Goal: Ask a question: Seek information or help from site administrators or community

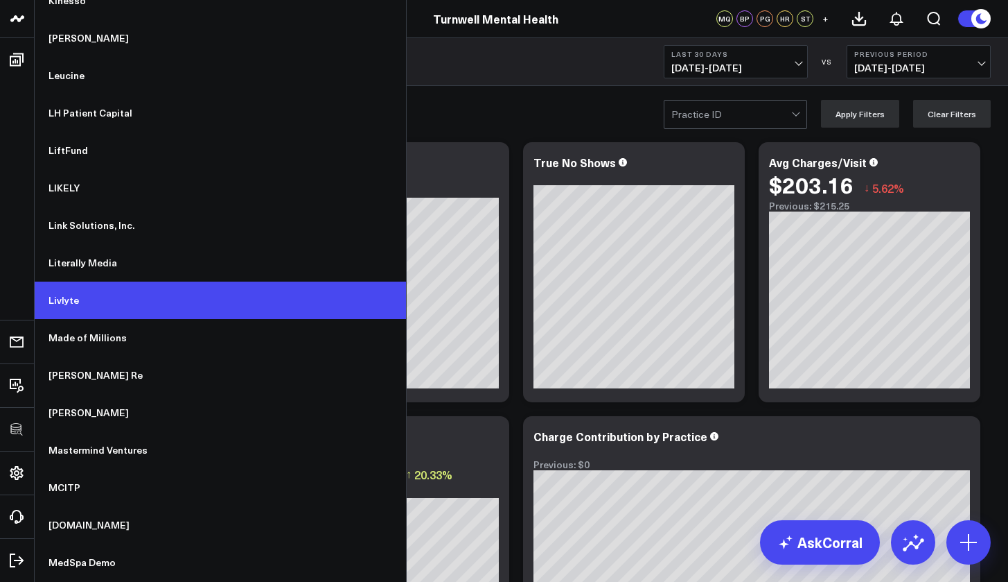
scroll to position [6760, 0]
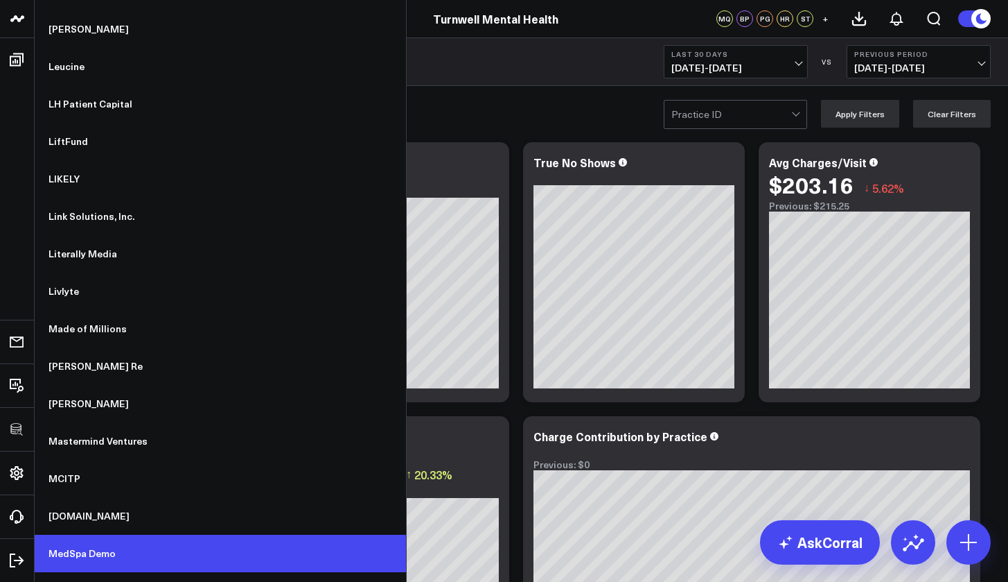
click at [100, 559] on link "MedSpa Demo" at bounding box center [220, 552] width 371 height 37
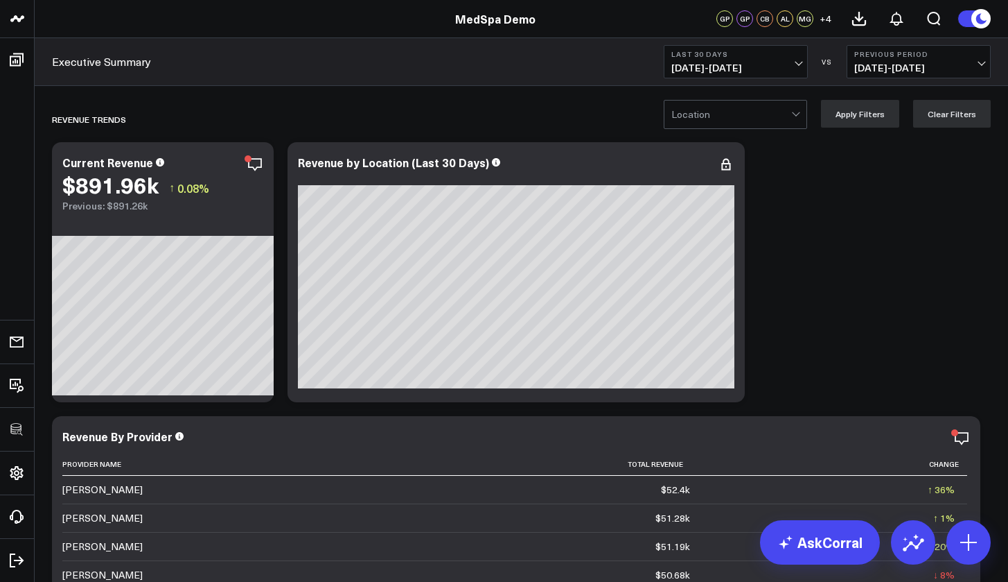
click at [782, 107] on div at bounding box center [732, 114] width 120 height 28
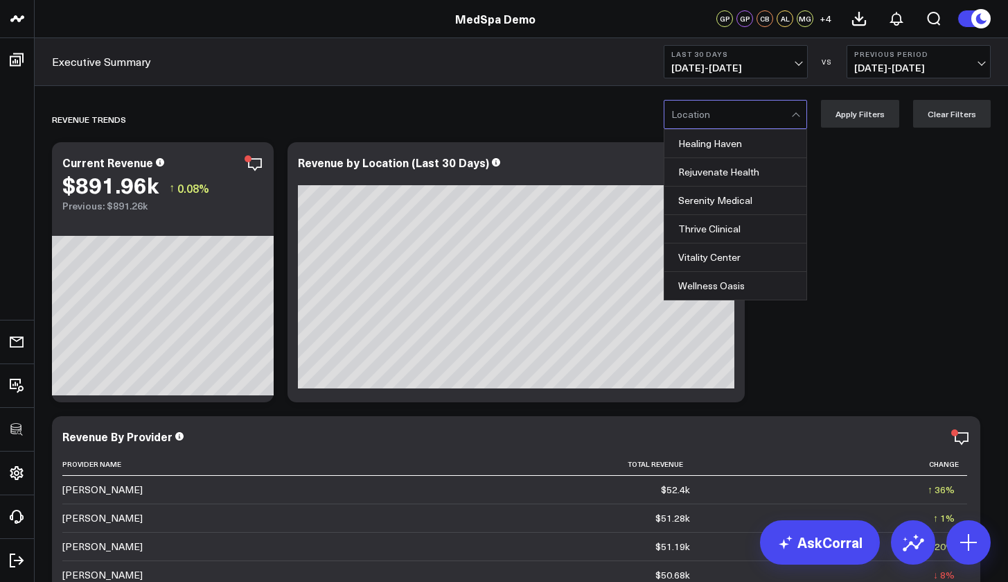
click at [803, 111] on div at bounding box center [798, 114] width 12 height 28
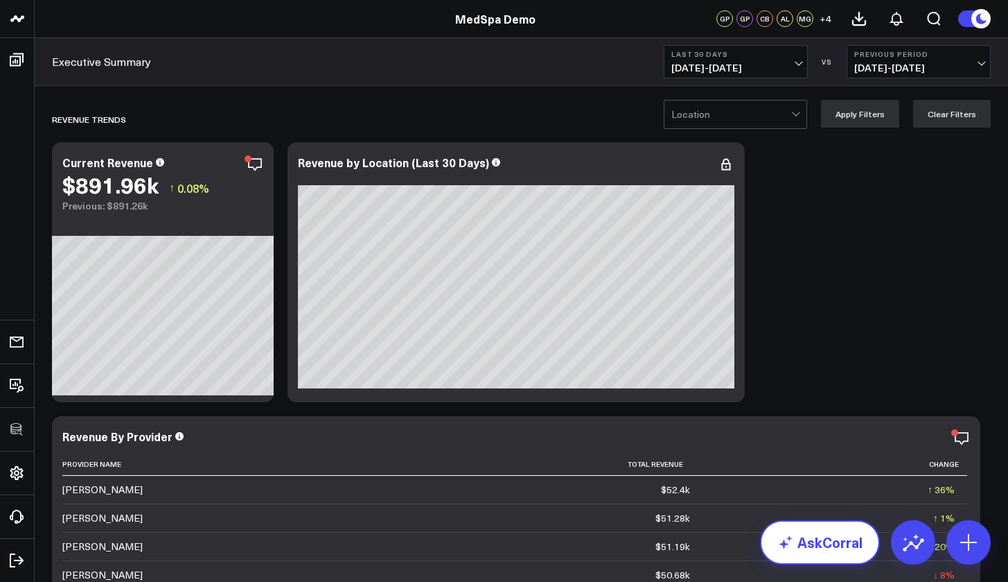
click at [840, 539] on link "AskCorral" at bounding box center [820, 542] width 120 height 44
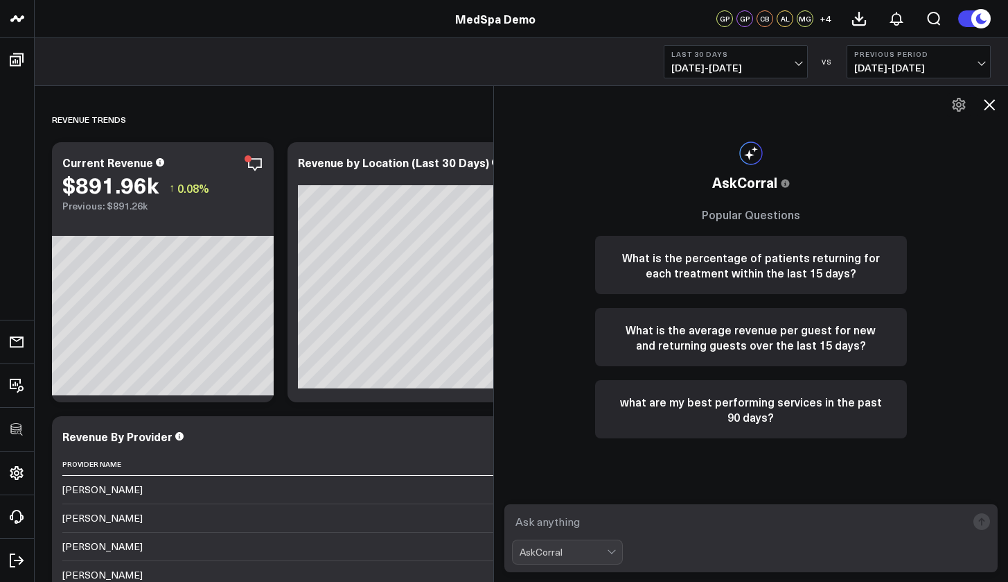
click at [578, 532] on textarea at bounding box center [739, 521] width 455 height 25
type textarea "patients rebooking within 3 months"
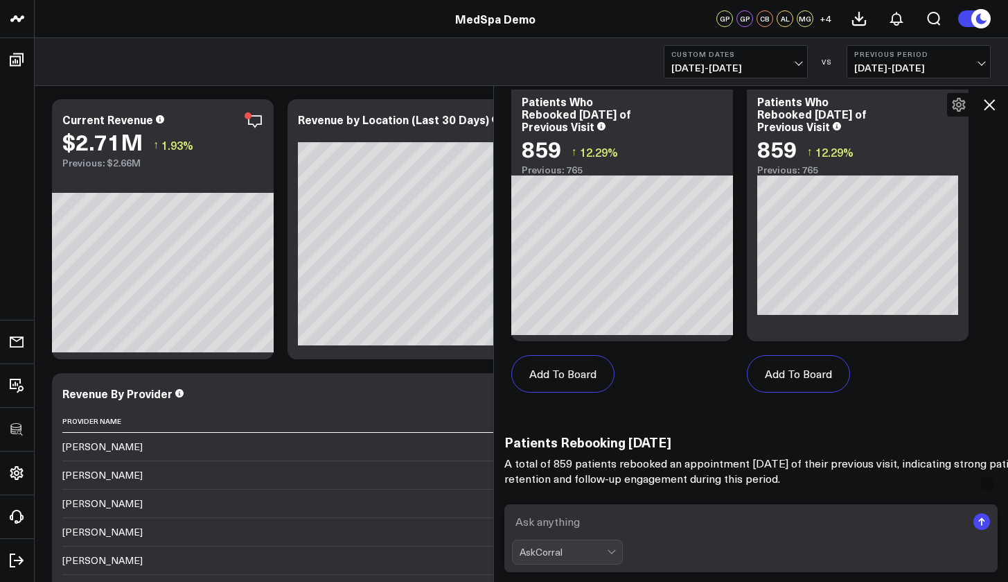
scroll to position [985, 0]
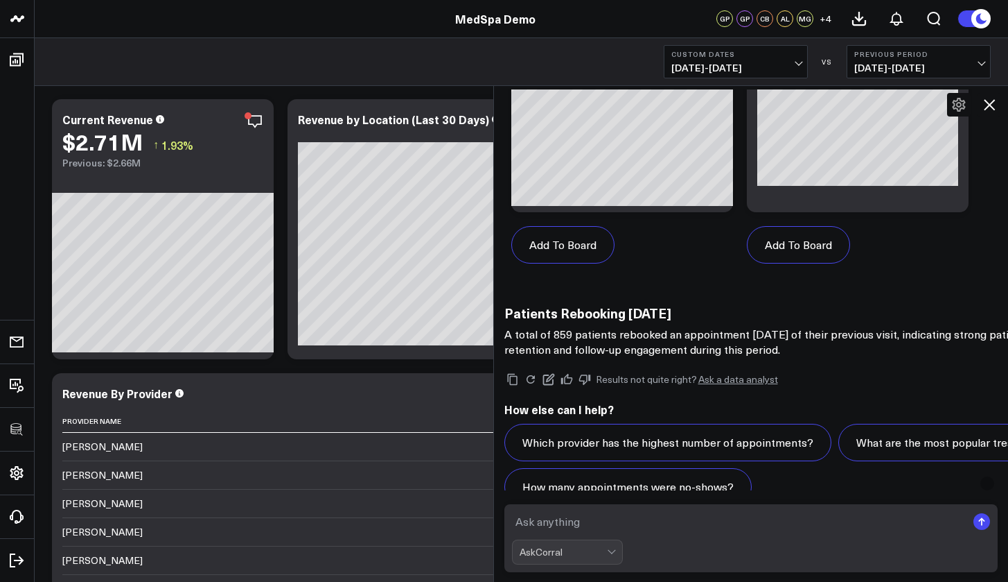
drag, startPoint x: 866, startPoint y: 358, endPoint x: 859, endPoint y: 358, distance: 7.0
click at [864, 358] on div "Results not quite right? Ask a data analyst How else can I help? Which provider…" at bounding box center [849, 438] width 688 height 162
drag, startPoint x: 859, startPoint y: 351, endPoint x: 585, endPoint y: 329, distance: 274.7
click at [585, 329] on p "A total of 859 patients rebooked an appointment within 3 months of their previo…" at bounding box center [782, 341] width 554 height 30
click at [578, 332] on p "A total of 859 patients rebooked an appointment within 3 months of their previo…" at bounding box center [782, 341] width 554 height 30
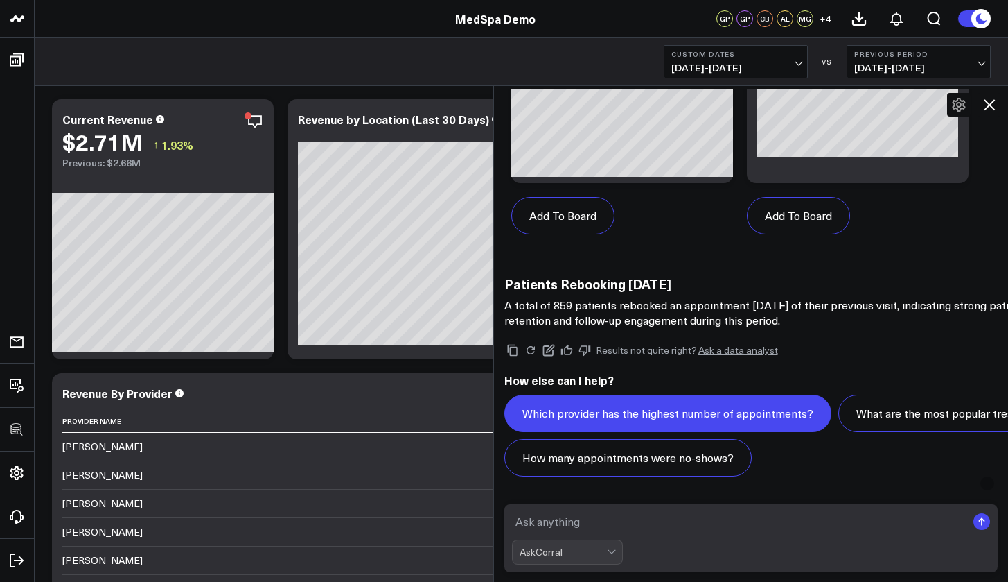
scroll to position [914, 0]
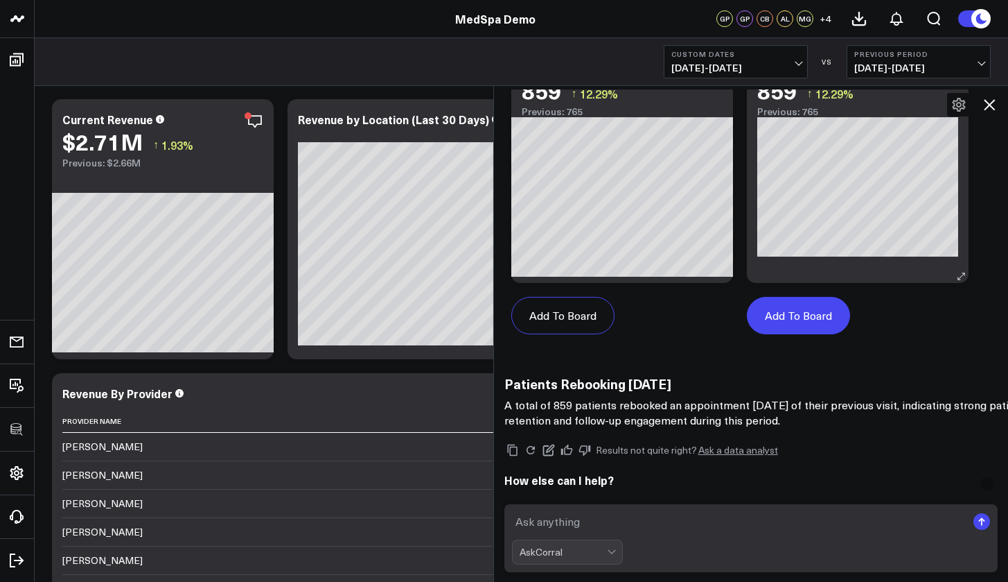
click at [812, 318] on button "Add To Board" at bounding box center [798, 315] width 103 height 37
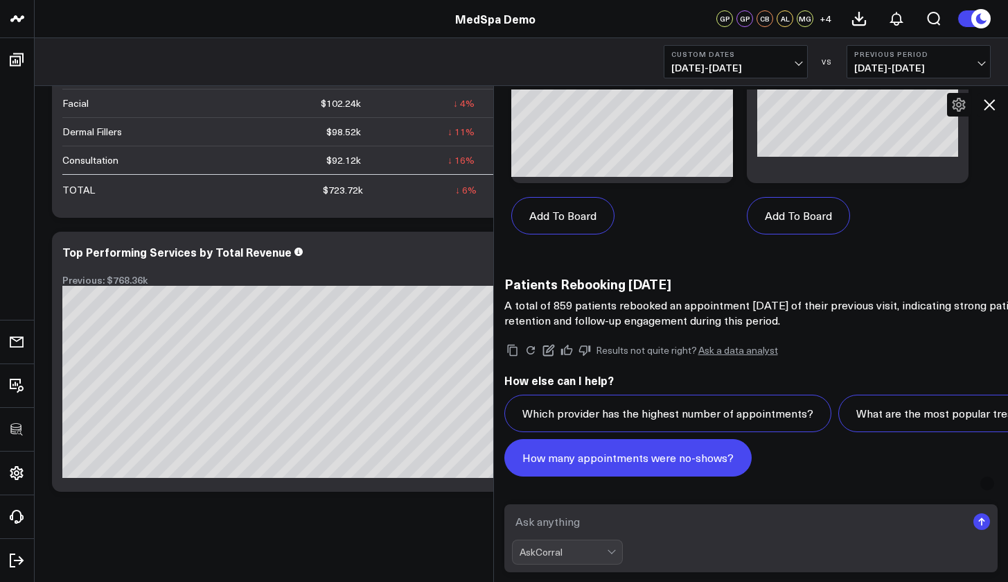
scroll to position [1058, 0]
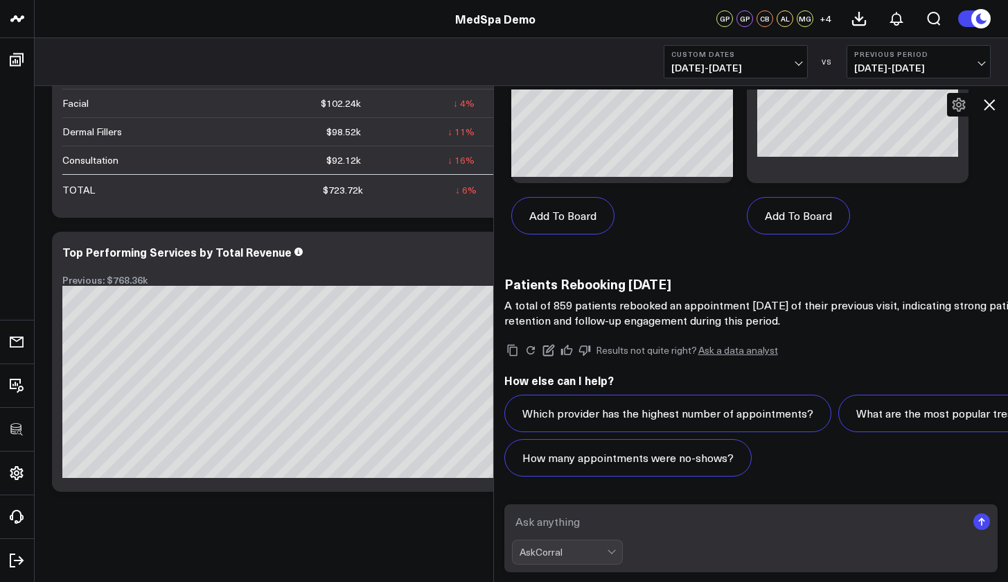
click at [994, 107] on icon at bounding box center [989, 104] width 17 height 17
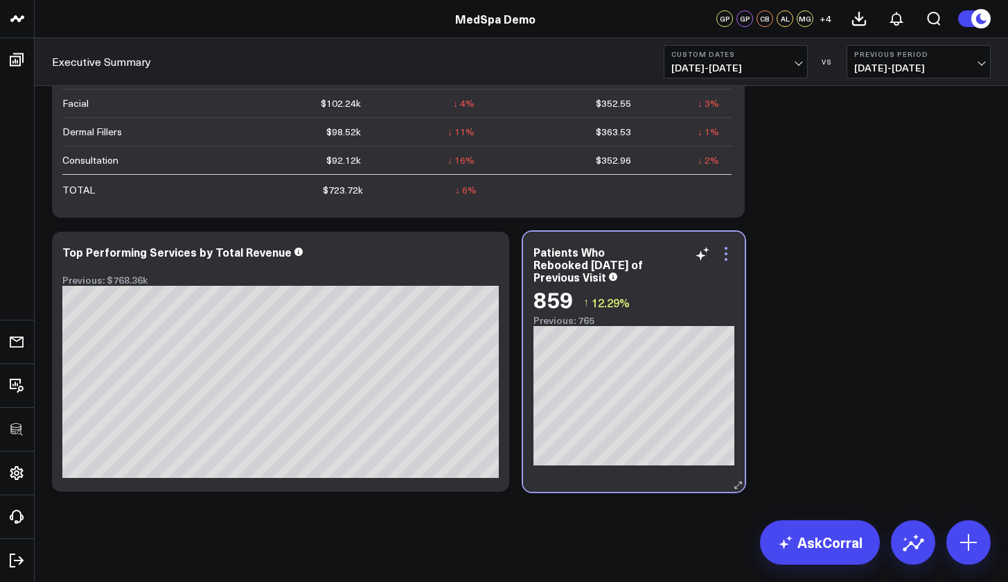
click at [724, 261] on icon at bounding box center [726, 253] width 17 height 17
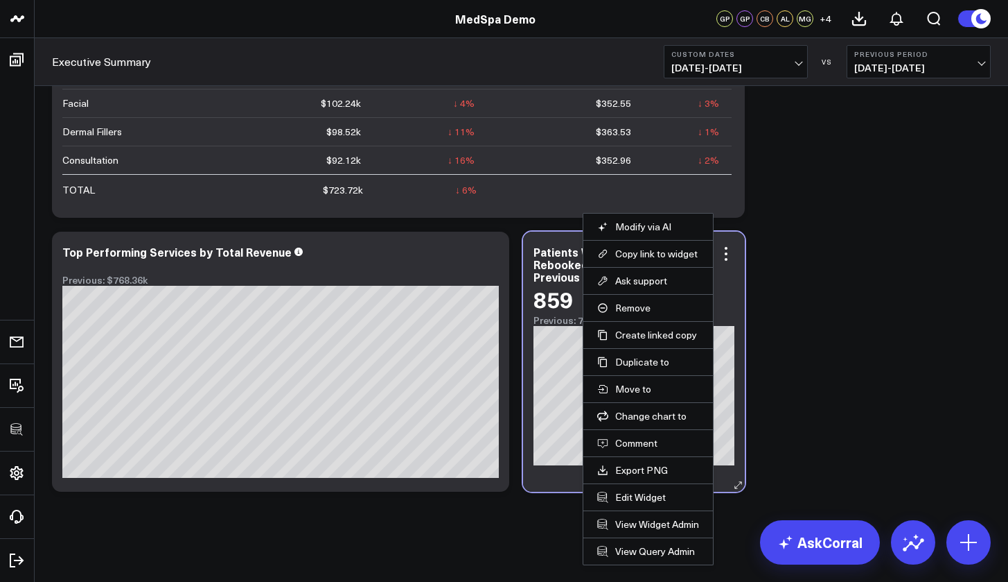
click at [622, 503] on li "Edit Widget" at bounding box center [649, 496] width 130 height 27
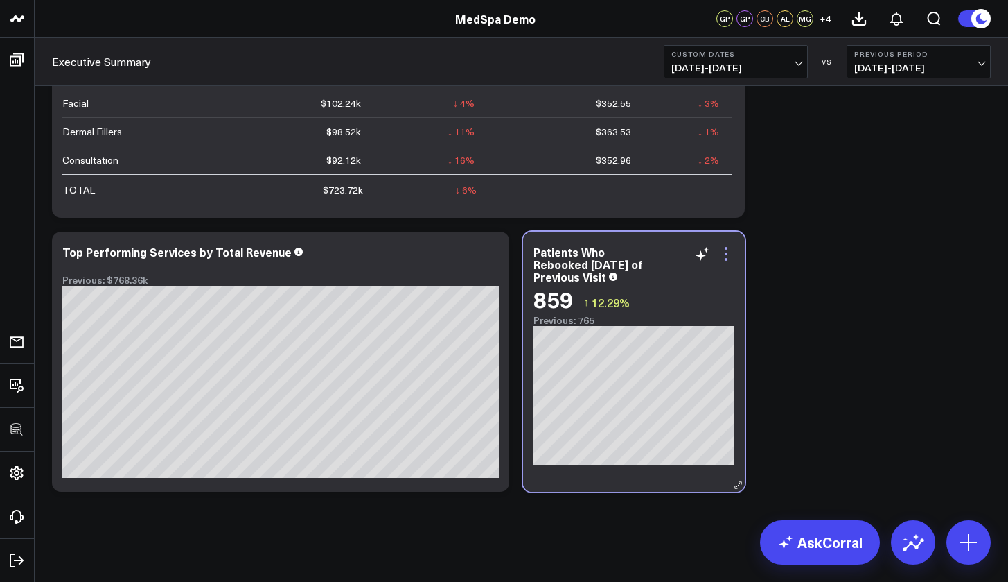
click at [735, 252] on div "Patients Who Rebooked Within 3 Months of Previous Visit 859 ↑ 12.29% Previous: …" at bounding box center [634, 361] width 222 height 260
click at [728, 255] on icon at bounding box center [726, 253] width 17 height 17
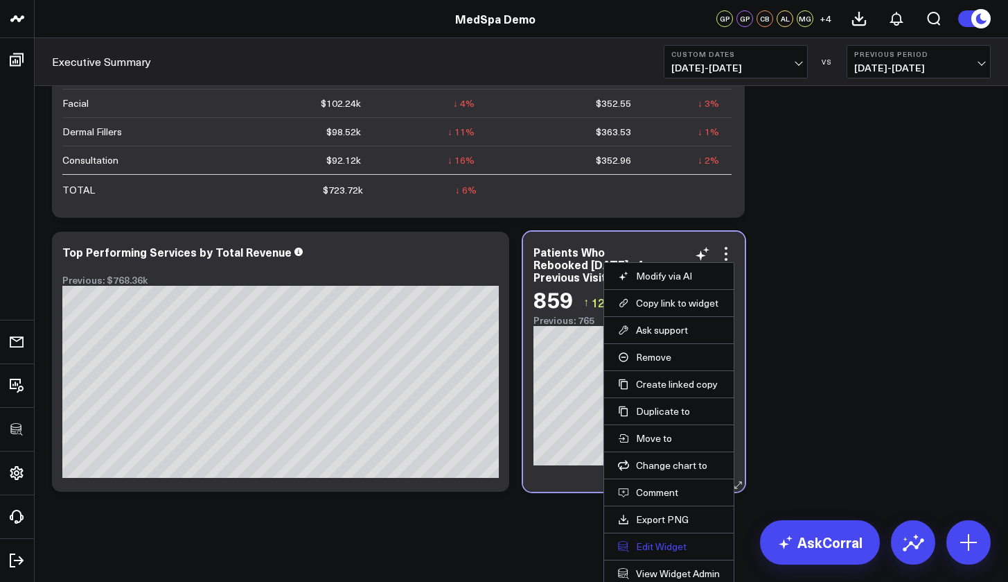
click at [660, 545] on button "Edit Widget" at bounding box center [669, 546] width 102 height 12
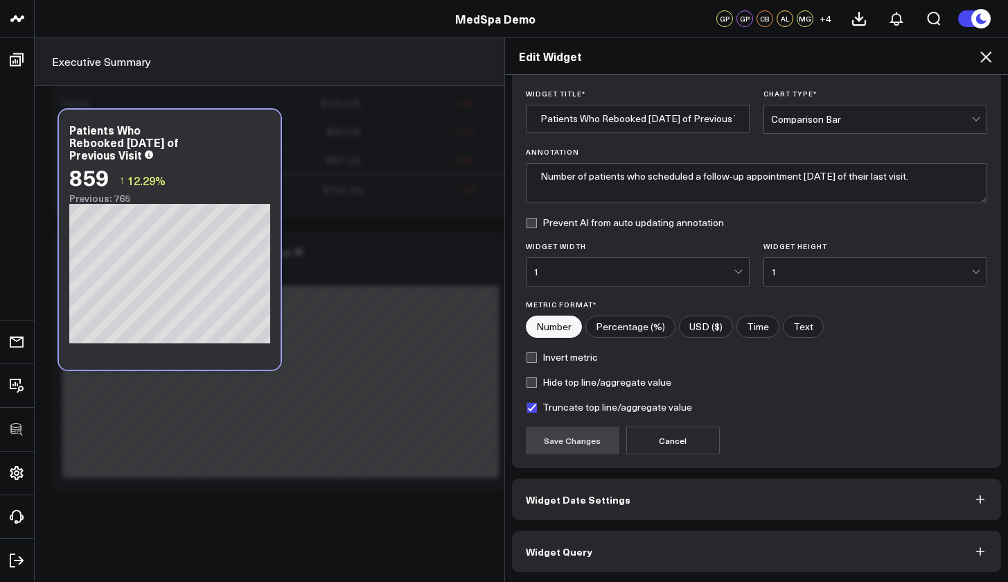
scroll to position [37, 0]
click at [981, 51] on icon at bounding box center [986, 57] width 17 height 17
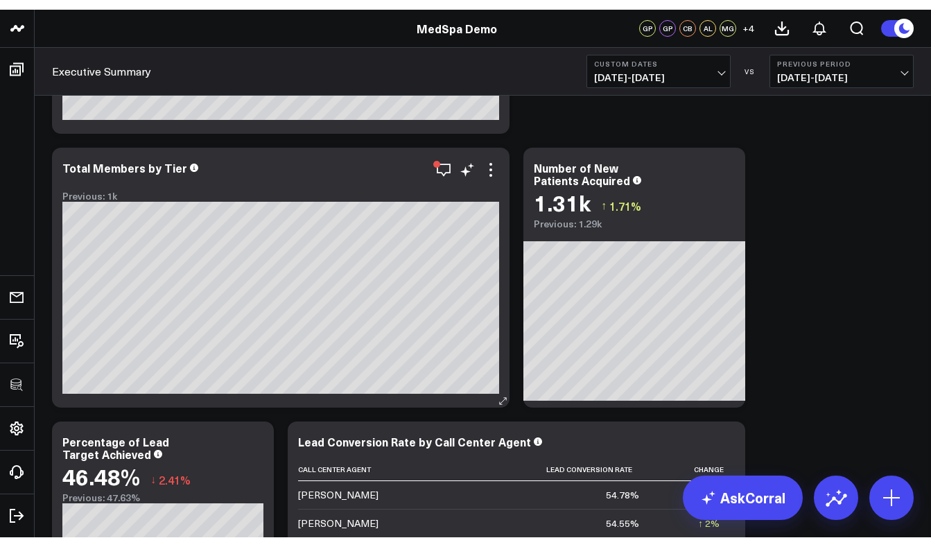
scroll to position [1432, 0]
